Goal: Task Accomplishment & Management: Complete application form

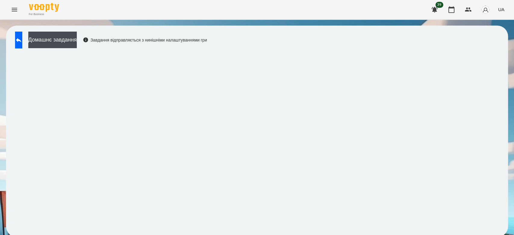
scroll to position [2, 0]
click at [18, 41] on button at bounding box center [18, 40] width 7 height 17
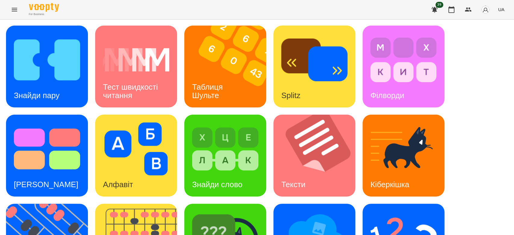
scroll to position [0, 0]
click at [21, 96] on h3 "Знайди пару" at bounding box center [37, 95] width 46 height 9
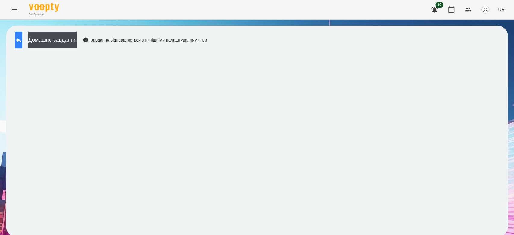
click at [22, 40] on icon at bounding box center [18, 39] width 7 height 7
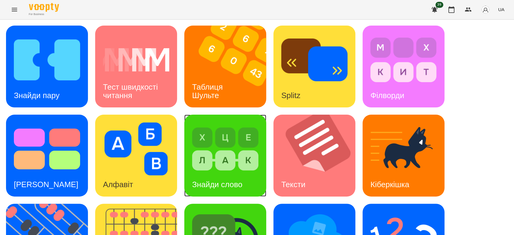
click at [234, 155] on img at bounding box center [225, 149] width 66 height 53
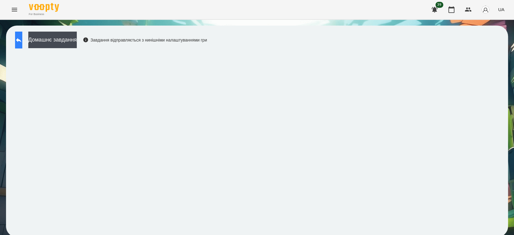
click at [17, 41] on button at bounding box center [18, 40] width 7 height 17
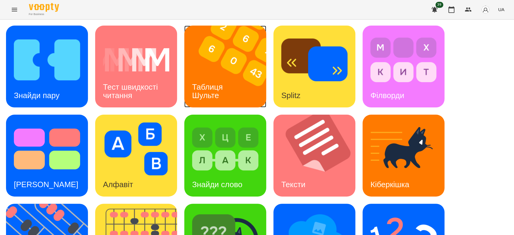
click at [245, 75] on img at bounding box center [229, 67] width 90 height 82
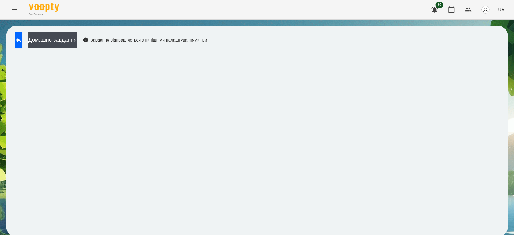
scroll to position [2, 0]
click at [22, 43] on button at bounding box center [18, 40] width 7 height 17
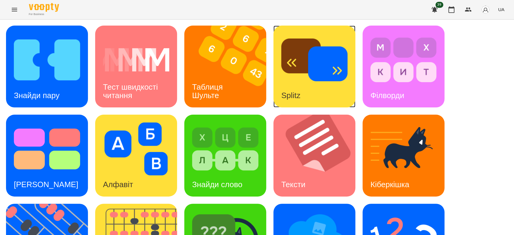
click at [348, 71] on div "Splitz" at bounding box center [315, 67] width 82 height 82
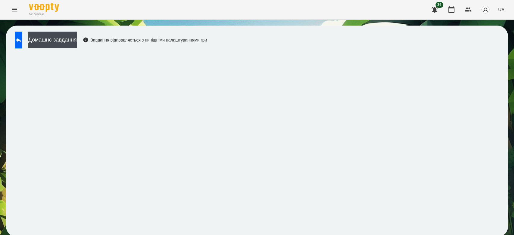
click at [27, 50] on div "Домашнє завдання Завдання відправляється з нинішніми налаштуваннями гри" at bounding box center [109, 42] width 195 height 20
click at [22, 40] on button at bounding box center [18, 40] width 7 height 17
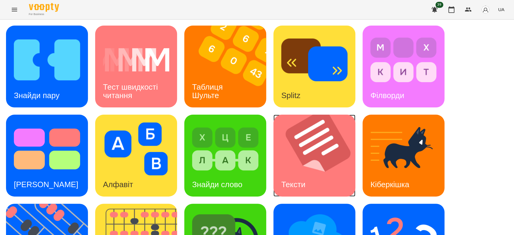
click at [301, 148] on img at bounding box center [319, 156] width 90 height 82
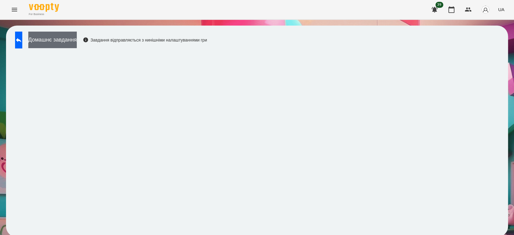
click at [67, 41] on button "Домашнє завдання" at bounding box center [52, 40] width 49 height 17
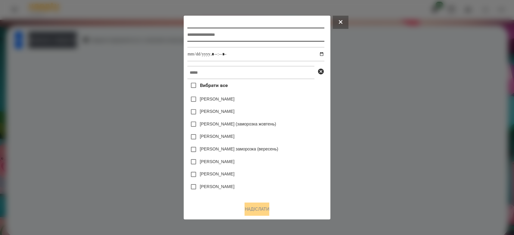
click at [258, 30] on input "text" at bounding box center [255, 35] width 137 height 14
type input "*****"
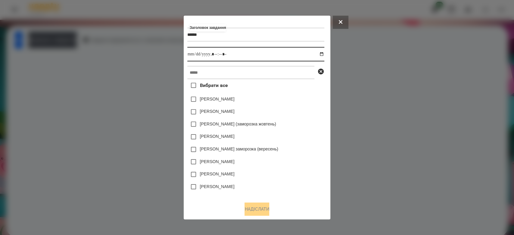
click at [323, 54] on input "datetime-local" at bounding box center [255, 54] width 137 height 14
type input "**********"
drag, startPoint x: 294, startPoint y: 123, endPoint x: 294, endPoint y: 119, distance: 4.2
click at [294, 119] on div "Дамір Карпов (заморозка жовтень)" at bounding box center [255, 124] width 137 height 13
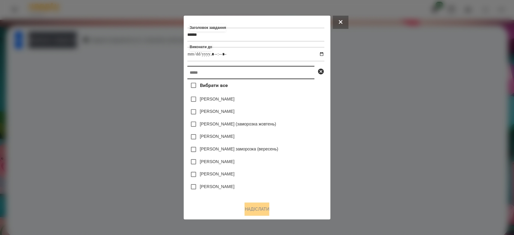
click at [287, 74] on input "text" at bounding box center [250, 72] width 127 height 13
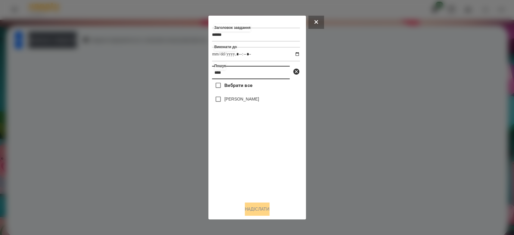
type input "****"
click at [230, 97] on label "[PERSON_NAME]" at bounding box center [242, 99] width 35 height 6
click at [258, 209] on button "Надіслати" at bounding box center [257, 209] width 25 height 13
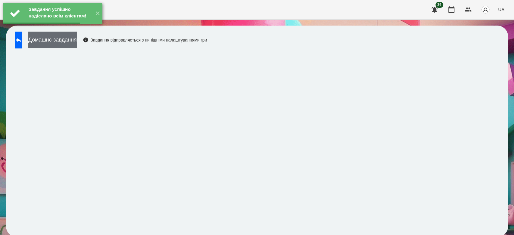
click at [77, 41] on button "Домашнє завдання" at bounding box center [52, 40] width 49 height 17
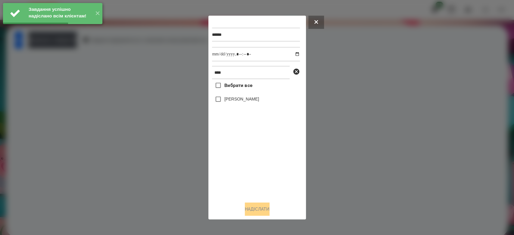
click at [321, 77] on div at bounding box center [257, 117] width 514 height 235
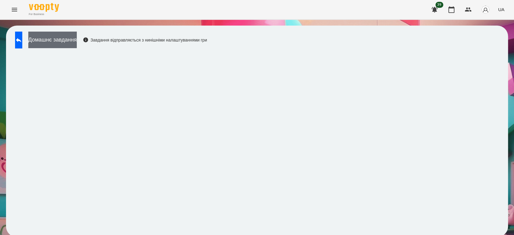
click at [60, 36] on button "Домашнє завдання" at bounding box center [52, 40] width 49 height 17
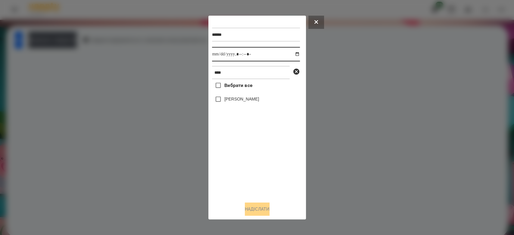
drag, startPoint x: 294, startPoint y: 55, endPoint x: 294, endPoint y: 61, distance: 6.0
click at [294, 55] on input "datetime-local" at bounding box center [256, 54] width 88 height 14
type input "**********"
click at [338, 150] on div at bounding box center [257, 117] width 514 height 235
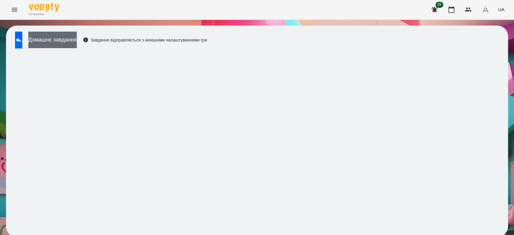
click at [77, 40] on button "Домашнє завдання" at bounding box center [52, 40] width 49 height 17
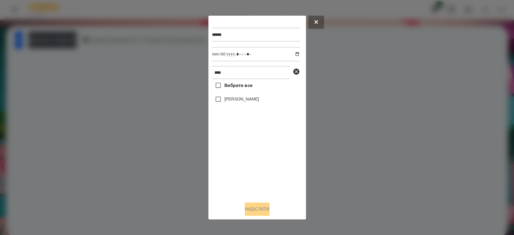
click at [247, 99] on label "[PERSON_NAME]" at bounding box center [242, 99] width 35 height 6
click at [270, 208] on button "Надіслати" at bounding box center [257, 209] width 25 height 13
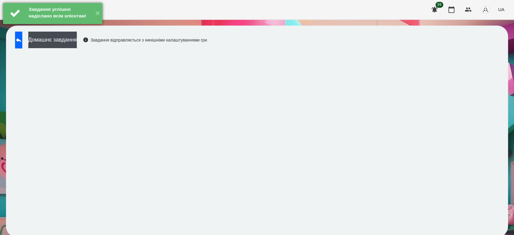
click at [80, 24] on div "Завдання успішно надіслано всім клієнтам!" at bounding box center [59, 13] width 65 height 21
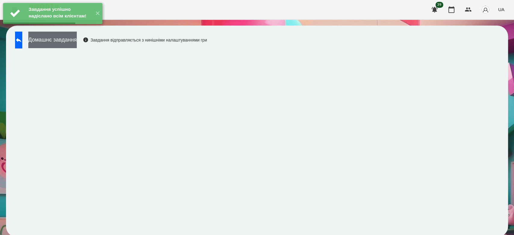
click at [77, 39] on button "Домашнє завдання" at bounding box center [52, 40] width 49 height 17
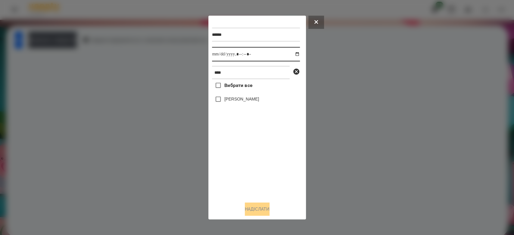
click at [291, 55] on input "datetime-local" at bounding box center [256, 54] width 88 height 14
type input "**********"
drag, startPoint x: 289, startPoint y: 189, endPoint x: 275, endPoint y: 162, distance: 30.5
click at [287, 186] on div "Вибрати все Аріна Шаталова" at bounding box center [256, 138] width 88 height 118
click at [234, 98] on label "[PERSON_NAME]" at bounding box center [242, 99] width 35 height 6
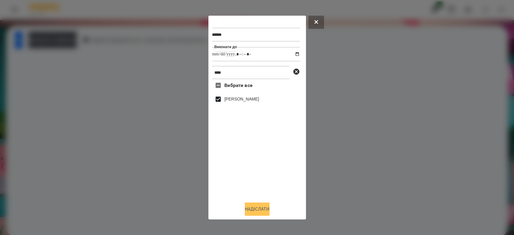
click at [261, 204] on button "Надіслати" at bounding box center [257, 209] width 25 height 13
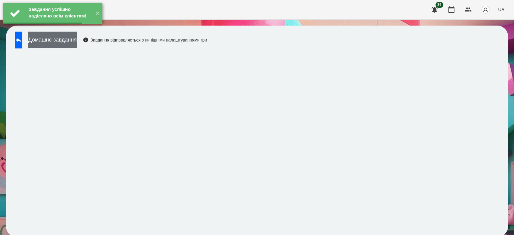
click at [77, 43] on button "Домашнє завдання" at bounding box center [52, 40] width 49 height 17
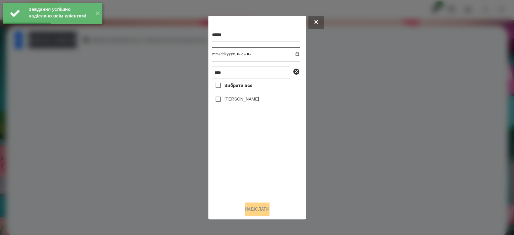
click at [291, 54] on input "datetime-local" at bounding box center [256, 54] width 88 height 14
type input "**********"
click at [255, 159] on div "Вибрати все Аріна Шаталова" at bounding box center [256, 138] width 88 height 118
click at [239, 98] on label "[PERSON_NAME]" at bounding box center [242, 99] width 35 height 6
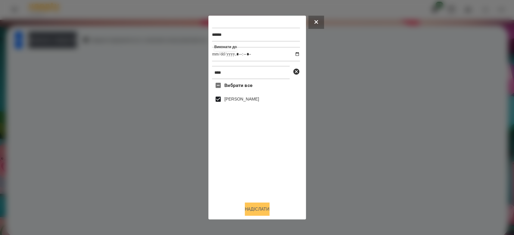
click at [263, 208] on button "Надіслати" at bounding box center [257, 209] width 25 height 13
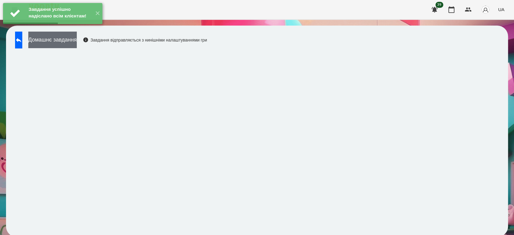
click at [69, 38] on button "Домашнє завдання" at bounding box center [52, 40] width 49 height 17
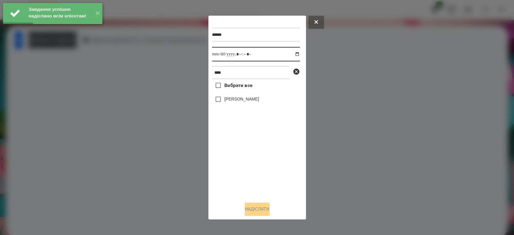
click at [291, 54] on input "datetime-local" at bounding box center [256, 54] width 88 height 14
type input "**********"
click at [261, 172] on div "Вибрати все Аріна Шаталова" at bounding box center [256, 138] width 88 height 118
click at [238, 102] on label "[PERSON_NAME]" at bounding box center [242, 99] width 35 height 6
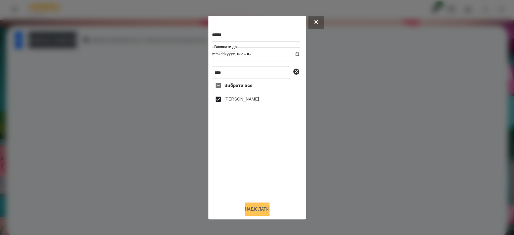
click at [260, 207] on button "Надіслати" at bounding box center [257, 209] width 25 height 13
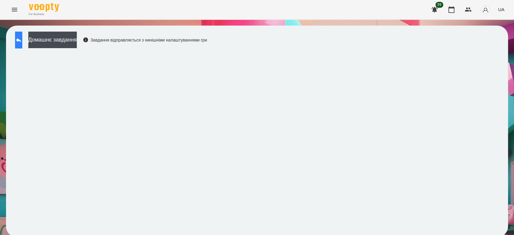
click at [22, 40] on button at bounding box center [18, 40] width 7 height 17
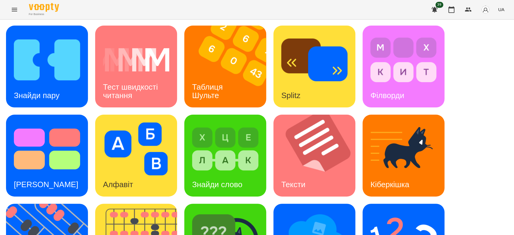
scroll to position [146, 0]
click at [88, 109] on div "Знайди пару Тест швидкості читання Таблиця Шульте Splitz Філворди Тест Струпа А…" at bounding box center [257, 201] width 502 height 350
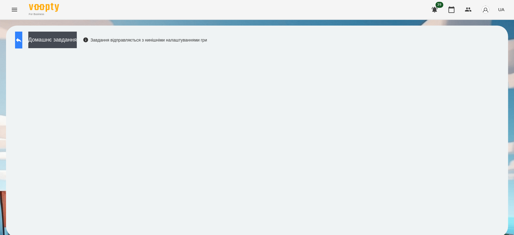
click at [22, 36] on button at bounding box center [18, 40] width 7 height 17
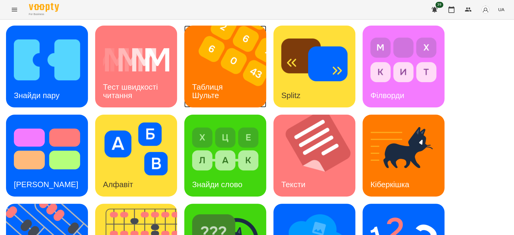
click at [234, 47] on img at bounding box center [229, 67] width 90 height 82
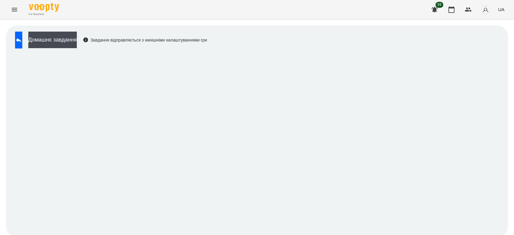
scroll to position [2, 0]
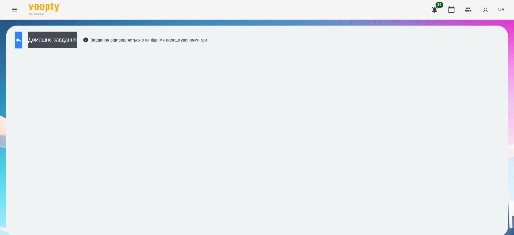
click at [22, 32] on button at bounding box center [18, 40] width 7 height 17
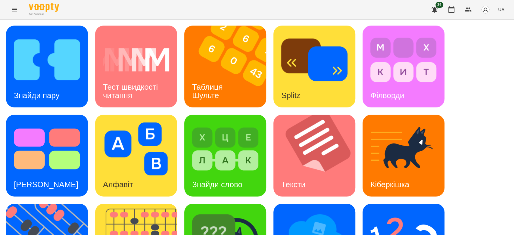
scroll to position [146, 0]
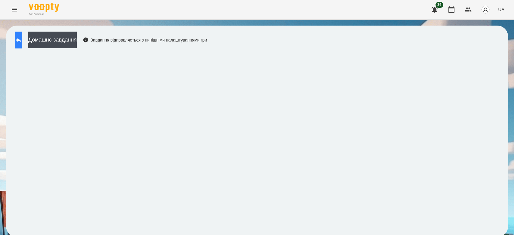
click at [17, 40] on button at bounding box center [18, 40] width 7 height 17
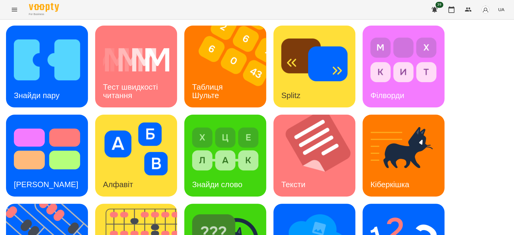
scroll to position [146, 0]
click at [427, 212] on img at bounding box center [404, 238] width 66 height 53
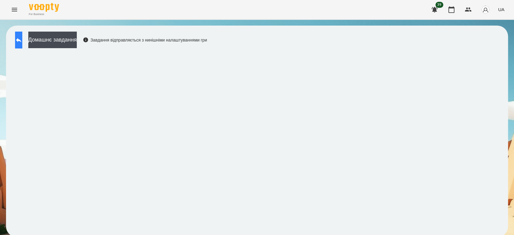
click at [19, 39] on button at bounding box center [18, 40] width 7 height 17
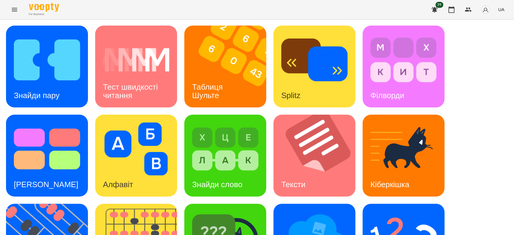
scroll to position [146, 0]
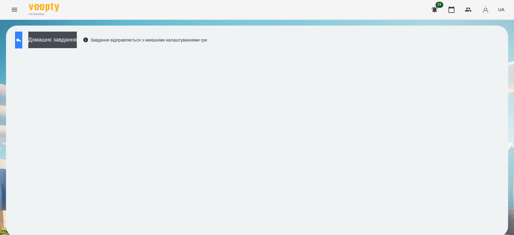
click at [22, 45] on button at bounding box center [18, 40] width 7 height 17
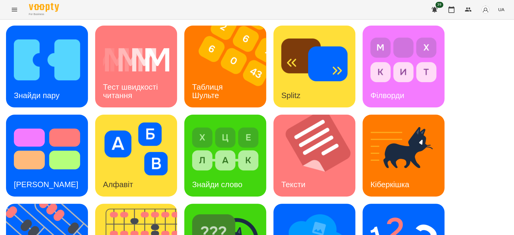
scroll to position [146, 0]
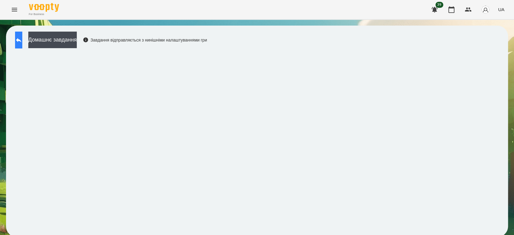
click at [22, 45] on button at bounding box center [18, 40] width 7 height 17
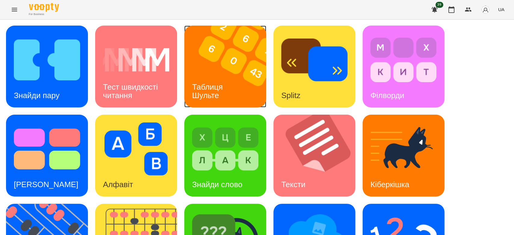
click at [224, 68] on img at bounding box center [229, 67] width 90 height 82
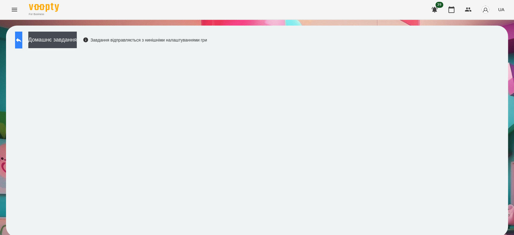
click at [22, 39] on button at bounding box center [18, 40] width 7 height 17
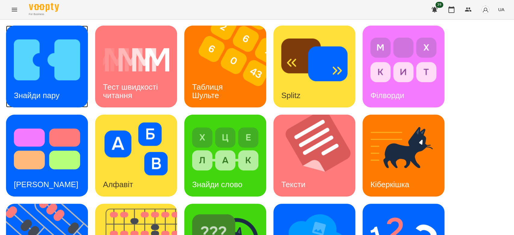
click at [68, 93] on div "Знайди пару" at bounding box center [47, 67] width 82 height 82
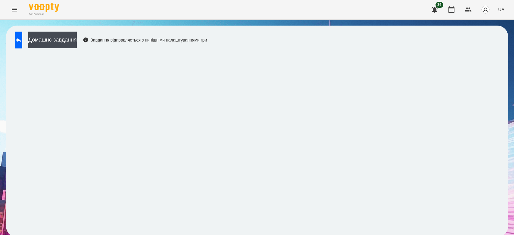
scroll to position [2, 0]
click at [22, 46] on button at bounding box center [18, 40] width 7 height 17
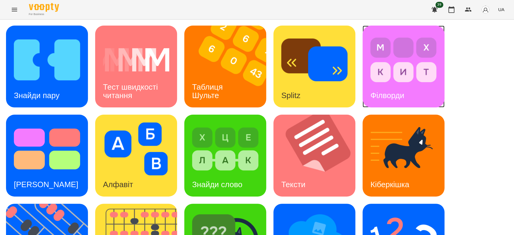
click at [405, 61] on img at bounding box center [404, 59] width 66 height 53
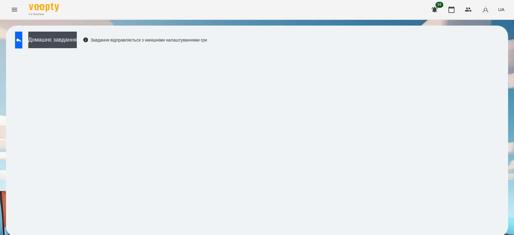
scroll to position [2, 0]
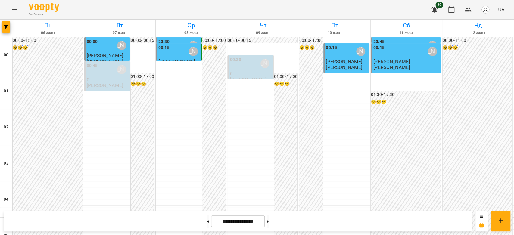
scroll to position [496, 0]
click at [269, 221] on button at bounding box center [268, 221] width 2 height 13
type input "**********"
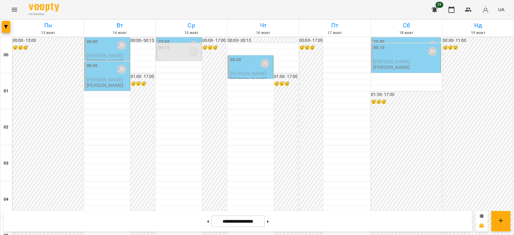
scroll to position [596, 0]
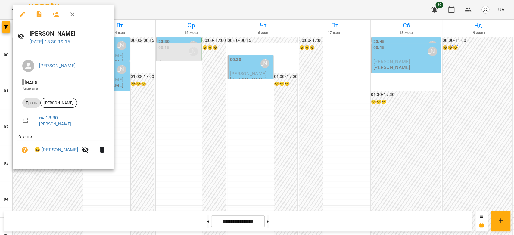
click at [105, 118] on span "пн , 18:30" at bounding box center [71, 118] width 65 height 7
click at [146, 115] on div at bounding box center [257, 117] width 514 height 235
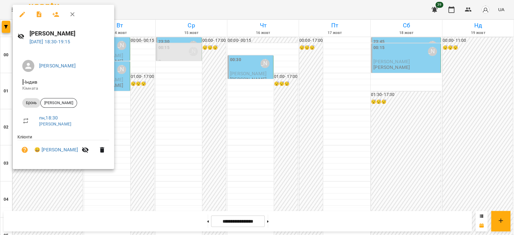
click at [164, 124] on div at bounding box center [257, 117] width 514 height 235
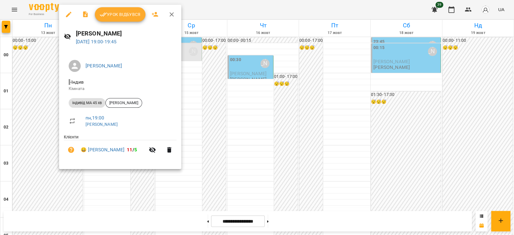
click at [218, 114] on div at bounding box center [257, 117] width 514 height 235
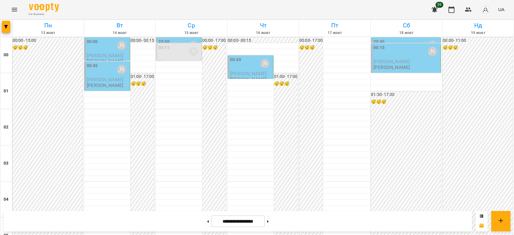
scroll to position [663, 0]
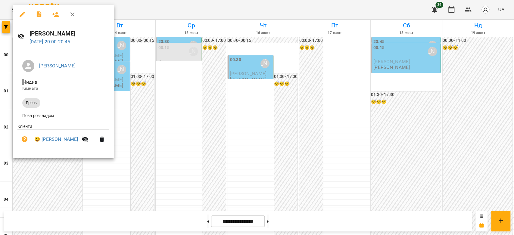
click at [201, 85] on div at bounding box center [257, 117] width 514 height 235
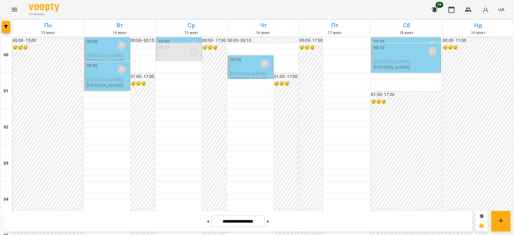
scroll to position [563, 0]
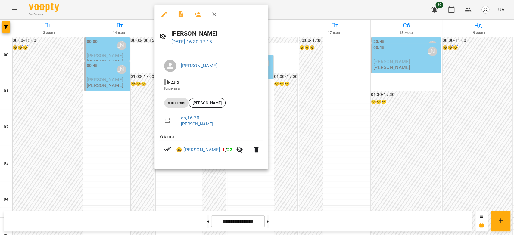
click at [313, 91] on div at bounding box center [257, 117] width 514 height 235
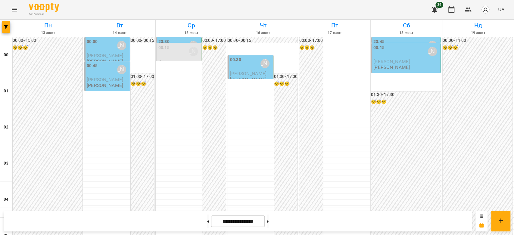
scroll to position [630, 0]
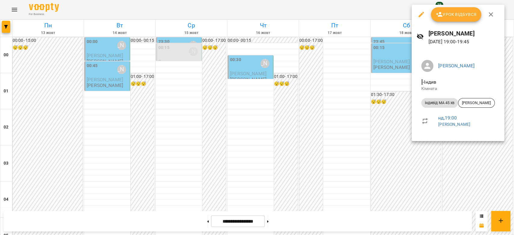
click at [195, 164] on div at bounding box center [257, 117] width 514 height 235
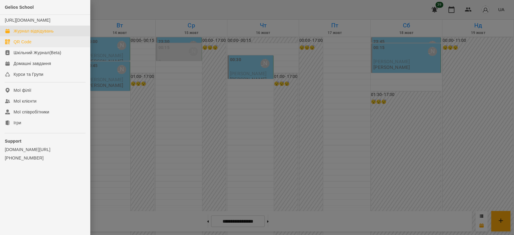
scroll to position [630, 0]
click at [21, 126] on div "Ігри" at bounding box center [18, 123] width 8 height 6
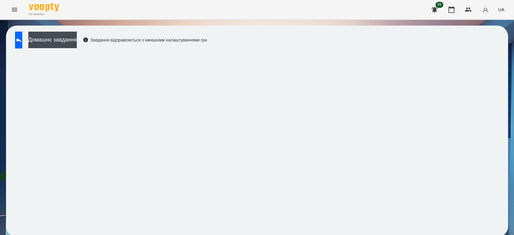
click at [8, 5] on div "For Business 39 UA" at bounding box center [257, 9] width 514 height 19
click at [12, 6] on icon "Menu" at bounding box center [14, 9] width 7 height 7
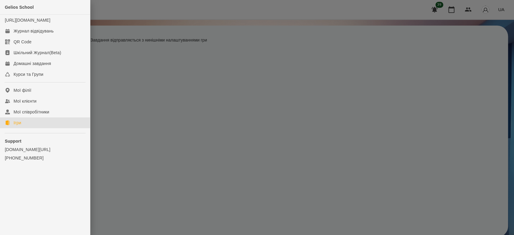
click at [34, 128] on link "Ігри" at bounding box center [45, 123] width 90 height 11
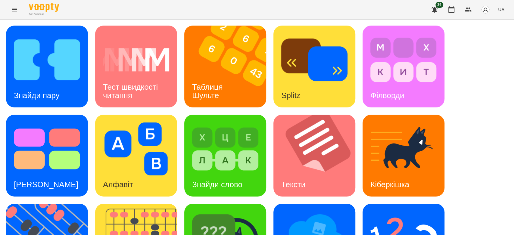
click at [10, 13] on button "Menu" at bounding box center [14, 9] width 14 height 14
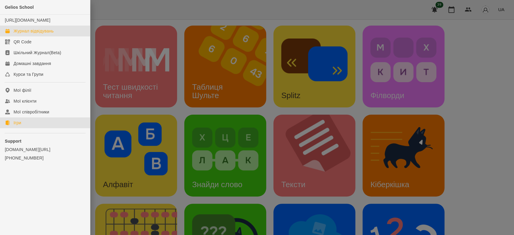
click at [27, 34] on div "Журнал відвідувань" at bounding box center [34, 31] width 40 height 6
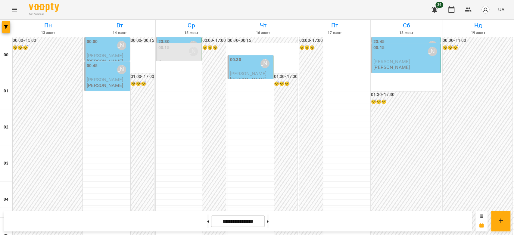
scroll to position [630, 0]
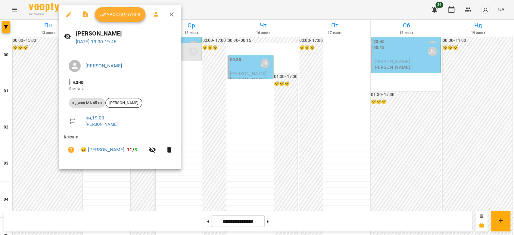
click at [41, 112] on div at bounding box center [257, 117] width 514 height 235
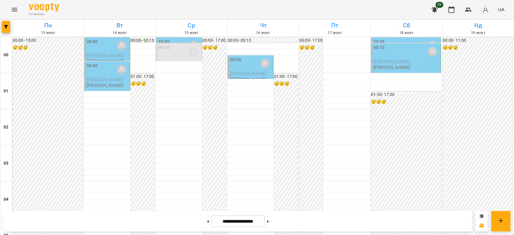
scroll to position [663, 0]
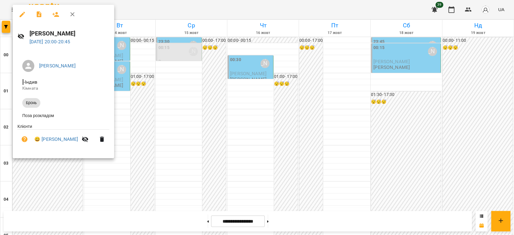
click at [142, 113] on div at bounding box center [257, 117] width 514 height 235
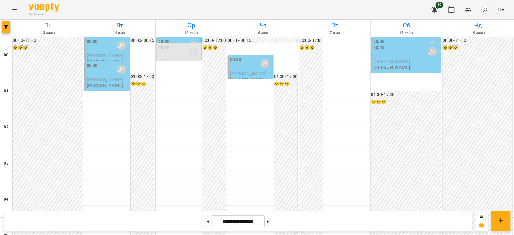
scroll to position [496, 0]
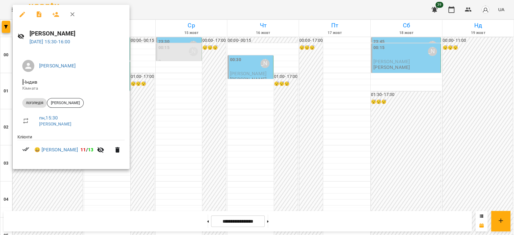
click at [151, 93] on div at bounding box center [257, 117] width 514 height 235
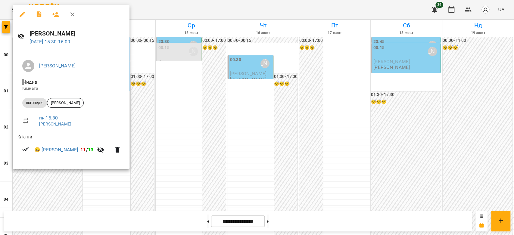
click at [161, 89] on div at bounding box center [257, 117] width 514 height 235
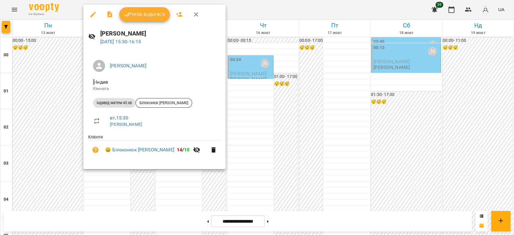
click at [249, 134] on div at bounding box center [257, 117] width 514 height 235
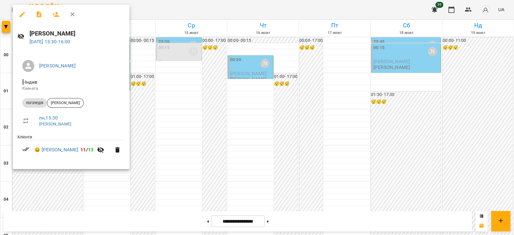
click at [169, 132] on div at bounding box center [257, 117] width 514 height 235
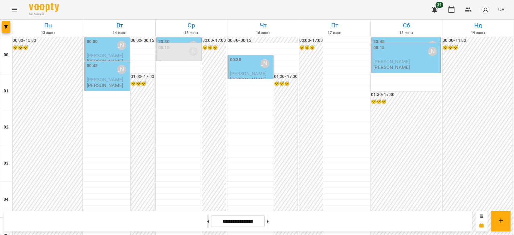
click at [207, 219] on button at bounding box center [208, 221] width 2 height 13
type input "**********"
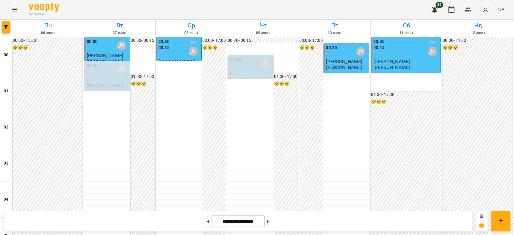
scroll to position [697, 0]
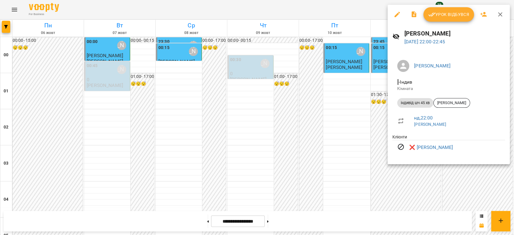
click at [333, 107] on div at bounding box center [257, 117] width 514 height 235
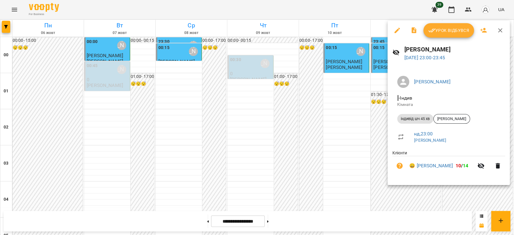
click at [323, 128] on div at bounding box center [257, 117] width 514 height 235
